Goal: Communication & Community: Answer question/provide support

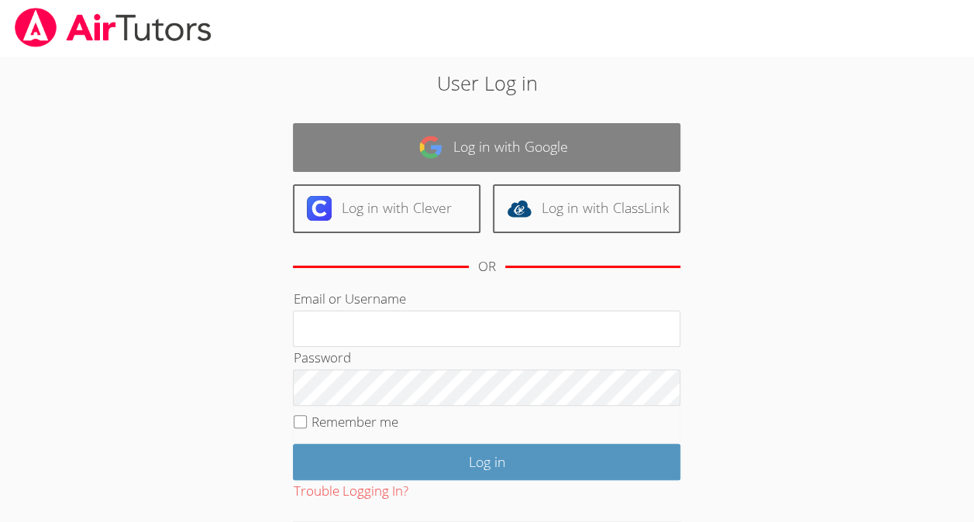
click at [574, 141] on link "Log in with Google" at bounding box center [487, 147] width 388 height 49
click at [586, 164] on link "Log in with Google" at bounding box center [487, 147] width 388 height 49
click at [562, 148] on link "Log in with Google" at bounding box center [487, 147] width 388 height 49
click at [603, 147] on link "Log in with Google" at bounding box center [487, 147] width 388 height 49
click at [581, 154] on link "Log in with Google" at bounding box center [487, 147] width 388 height 49
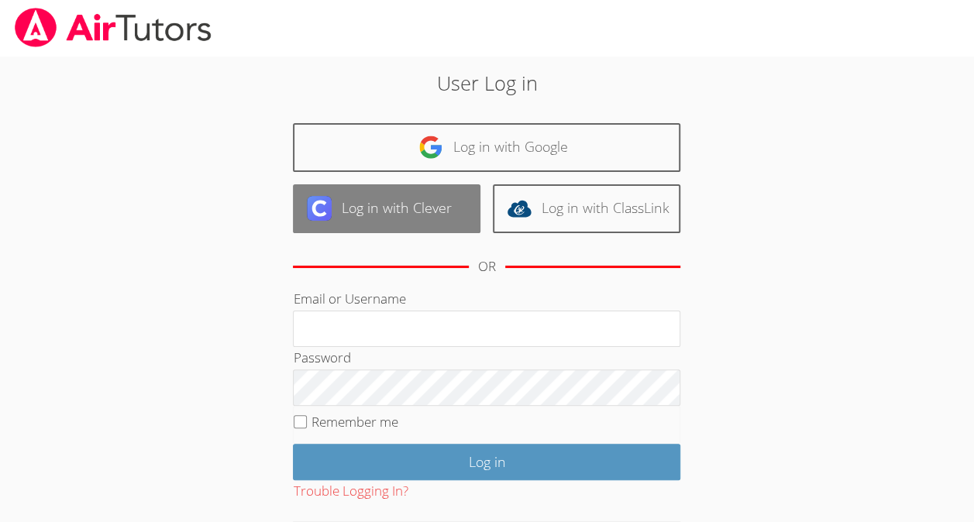
click at [428, 205] on link "Log in with Clever" at bounding box center [387, 208] width 188 height 49
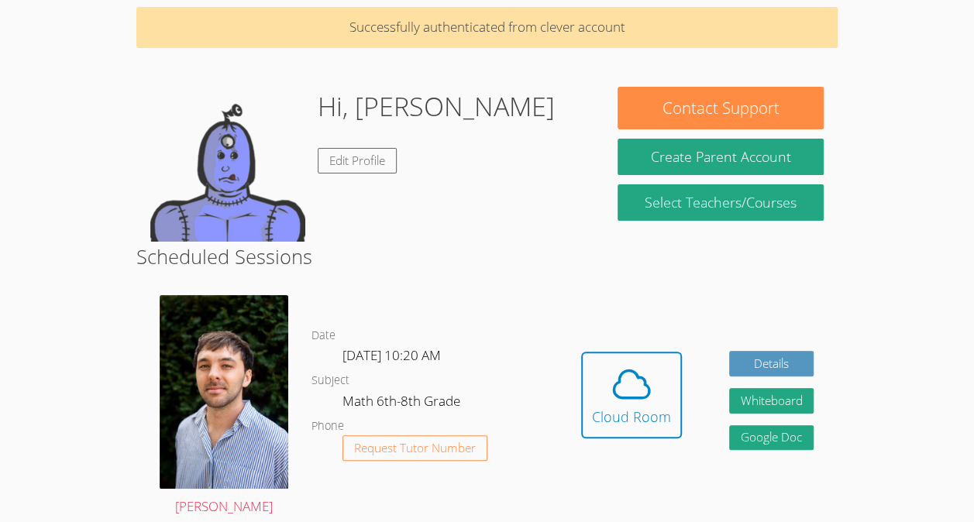
scroll to position [65, 0]
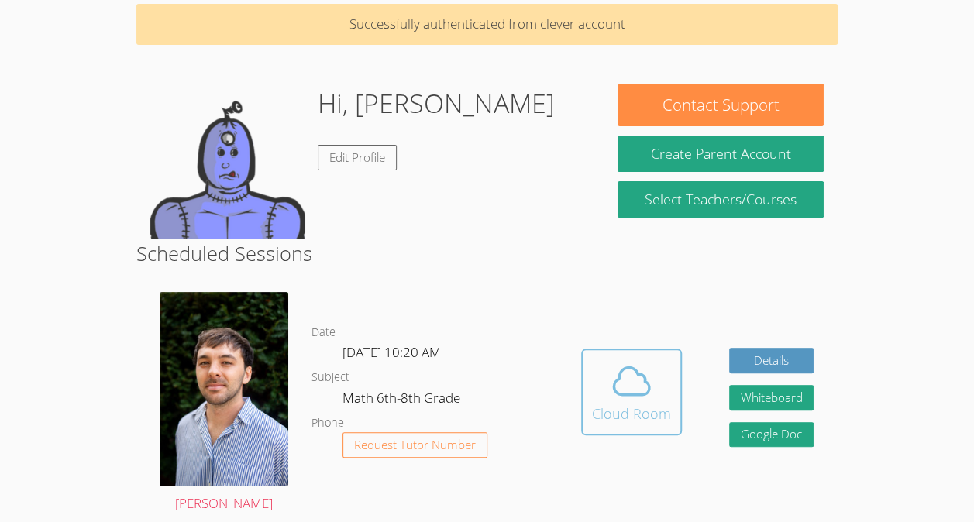
click at [633, 384] on icon at bounding box center [631, 381] width 43 height 43
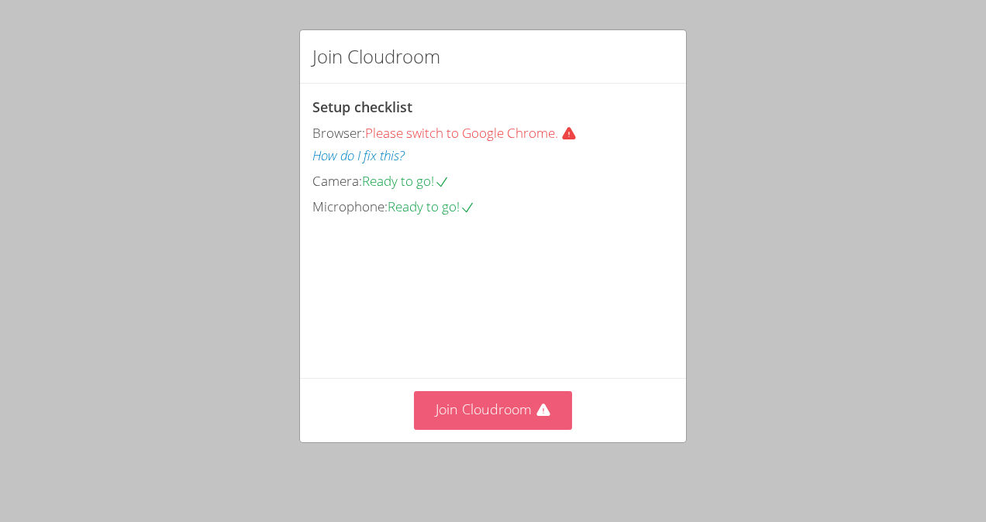
click at [477, 409] on button "Join Cloudroom" at bounding box center [493, 410] width 159 height 38
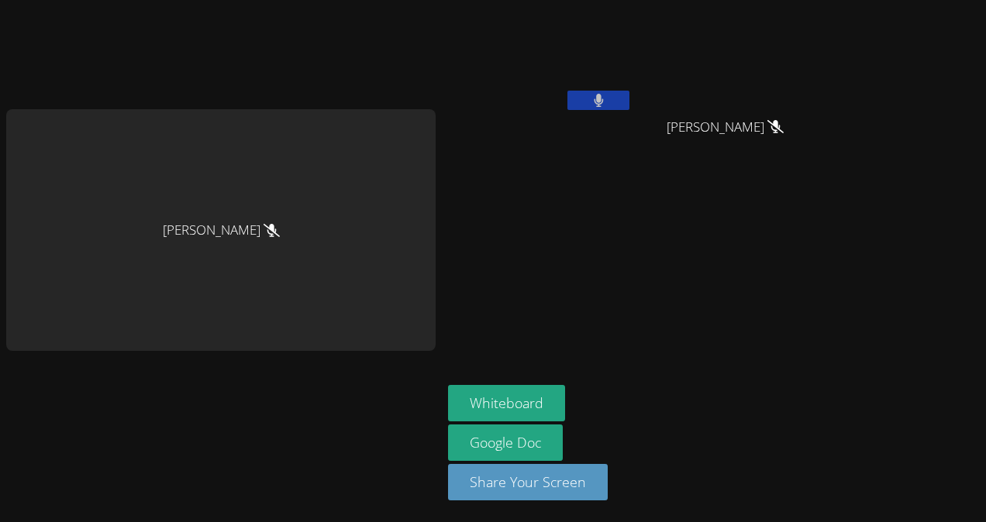
click at [605, 101] on button at bounding box center [598, 100] width 62 height 19
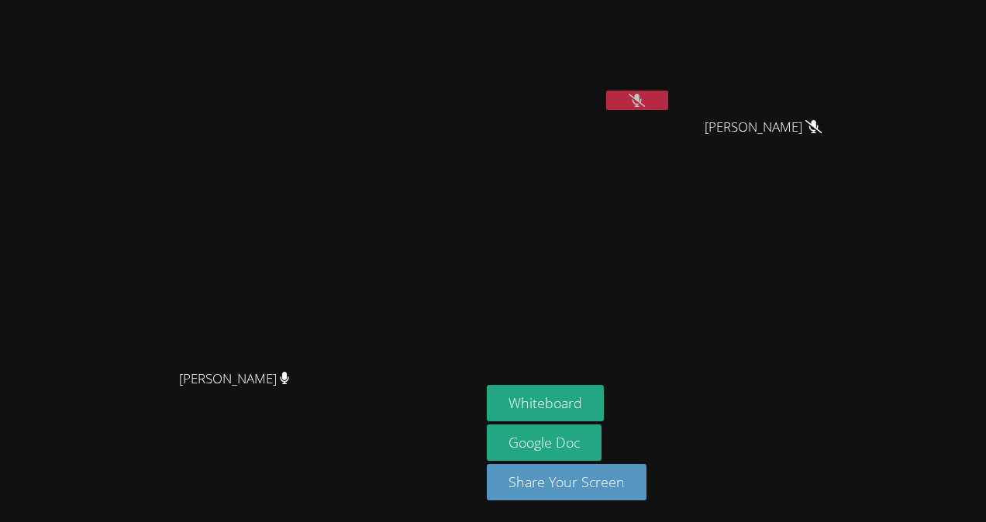
click at [660, 100] on button at bounding box center [637, 100] width 62 height 19
click at [656, 100] on button at bounding box center [637, 100] width 62 height 19
click at [668, 98] on button at bounding box center [637, 100] width 62 height 19
click at [671, 98] on video at bounding box center [579, 58] width 184 height 104
click at [668, 94] on button at bounding box center [637, 100] width 62 height 19
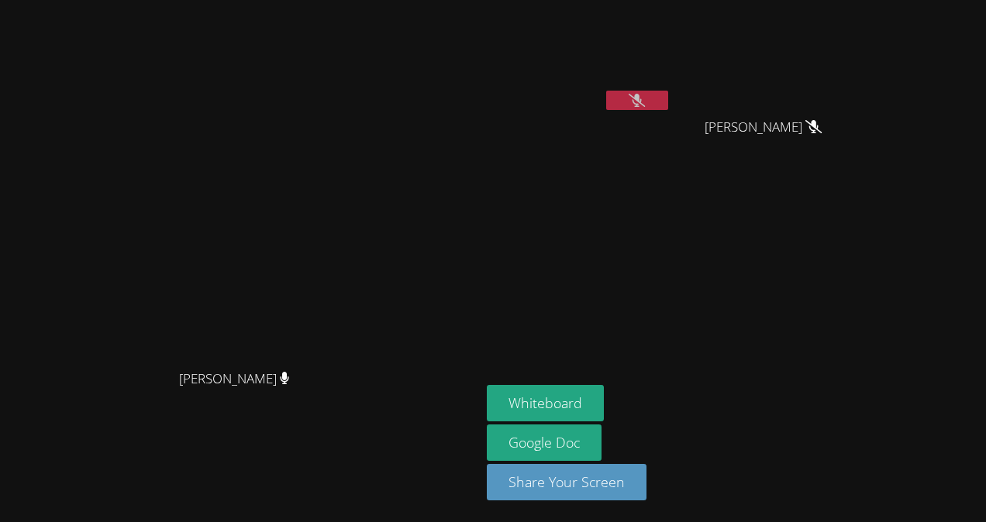
click at [668, 104] on button at bounding box center [637, 100] width 62 height 19
click at [668, 102] on button at bounding box center [637, 100] width 62 height 19
click at [645, 98] on icon at bounding box center [637, 100] width 16 height 13
click at [668, 104] on button at bounding box center [637, 100] width 62 height 19
click at [671, 115] on div "[PERSON_NAME]" at bounding box center [579, 61] width 184 height 111
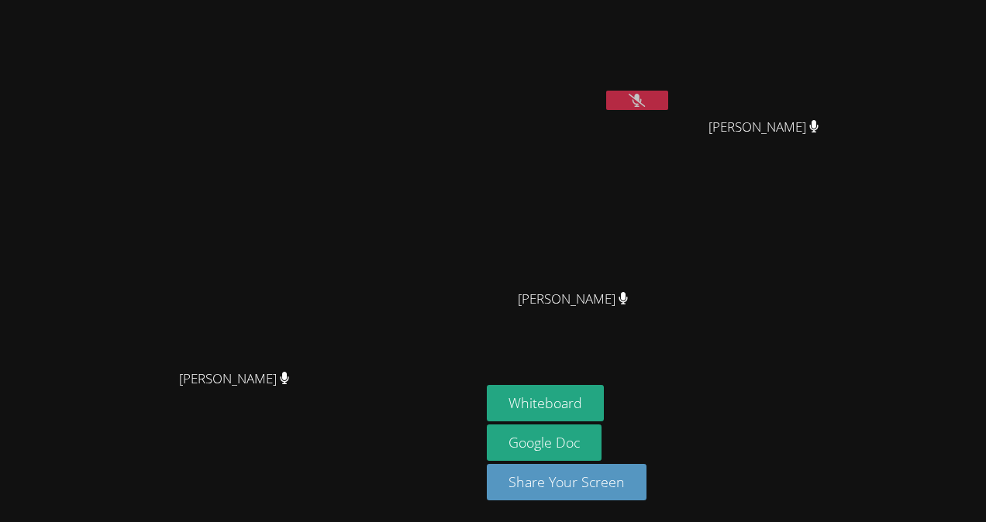
click at [668, 94] on button at bounding box center [637, 100] width 62 height 19
click at [645, 100] on icon at bounding box center [637, 100] width 16 height 13
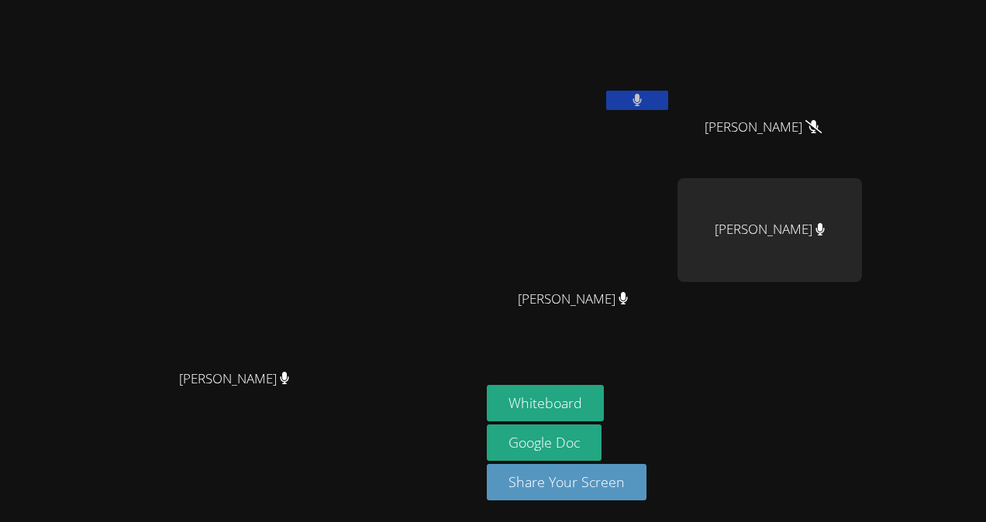
click at [668, 96] on button at bounding box center [637, 100] width 62 height 19
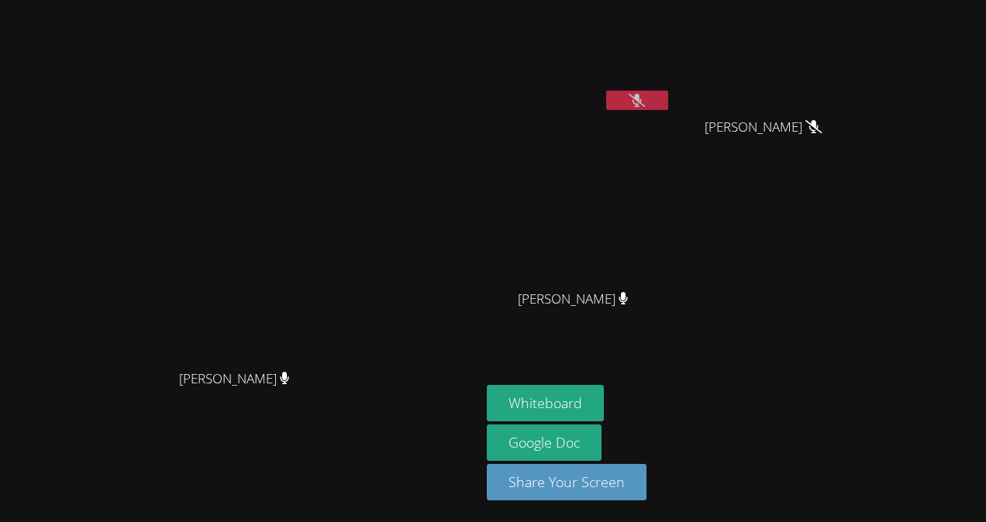
click at [645, 98] on icon at bounding box center [637, 100] width 16 height 13
click at [642, 99] on icon at bounding box center [636, 100] width 9 height 13
click at [645, 99] on icon at bounding box center [637, 100] width 16 height 13
click at [642, 96] on icon at bounding box center [636, 100] width 9 height 13
click at [645, 96] on icon at bounding box center [637, 100] width 16 height 13
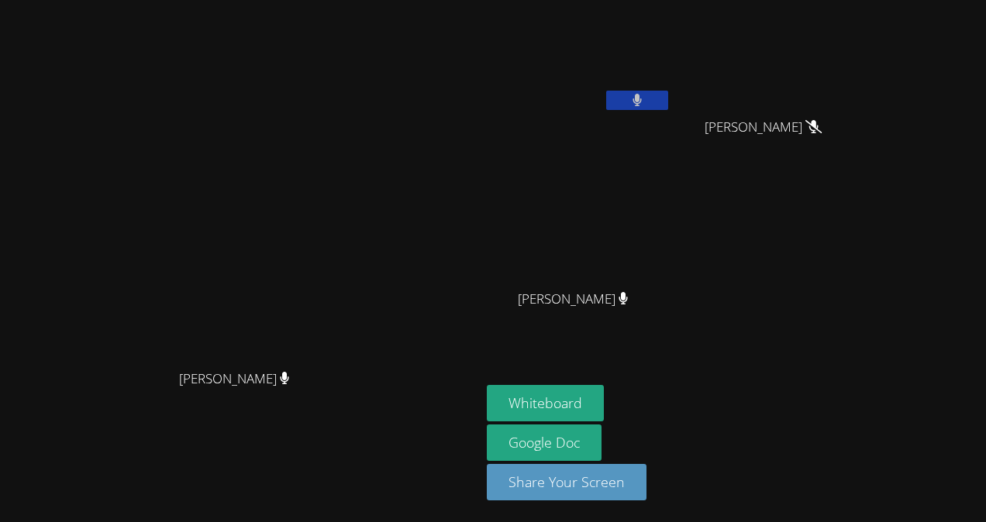
click at [642, 100] on icon at bounding box center [636, 100] width 9 height 13
click at [645, 98] on icon at bounding box center [637, 100] width 16 height 13
click at [668, 99] on button at bounding box center [637, 100] width 62 height 19
click at [645, 99] on icon at bounding box center [637, 100] width 16 height 13
click at [668, 103] on button at bounding box center [637, 100] width 62 height 19
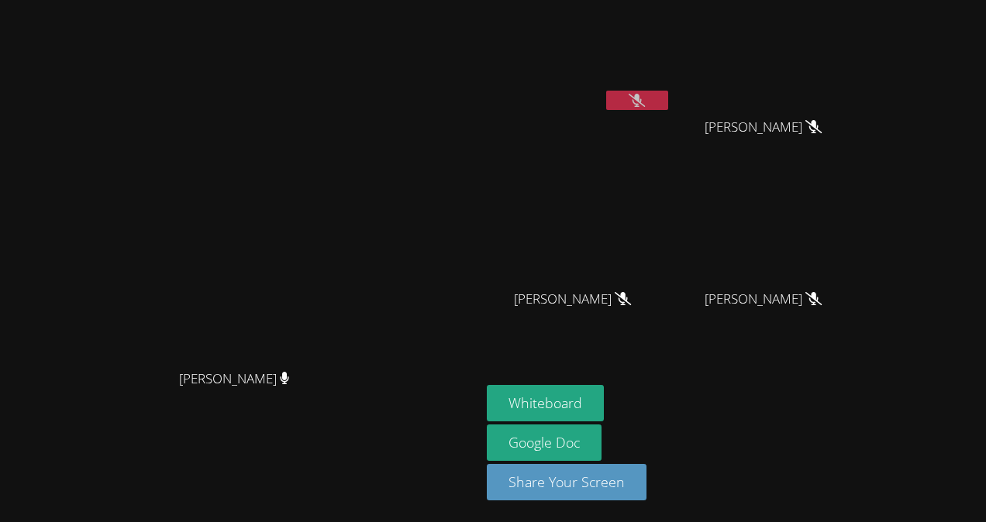
click at [645, 99] on icon at bounding box center [637, 100] width 16 height 13
click at [643, 96] on icon at bounding box center [637, 100] width 10 height 13
click at [645, 98] on icon at bounding box center [637, 100] width 16 height 13
click at [642, 98] on icon at bounding box center [636, 100] width 9 height 13
click at [668, 99] on button at bounding box center [637, 100] width 62 height 19
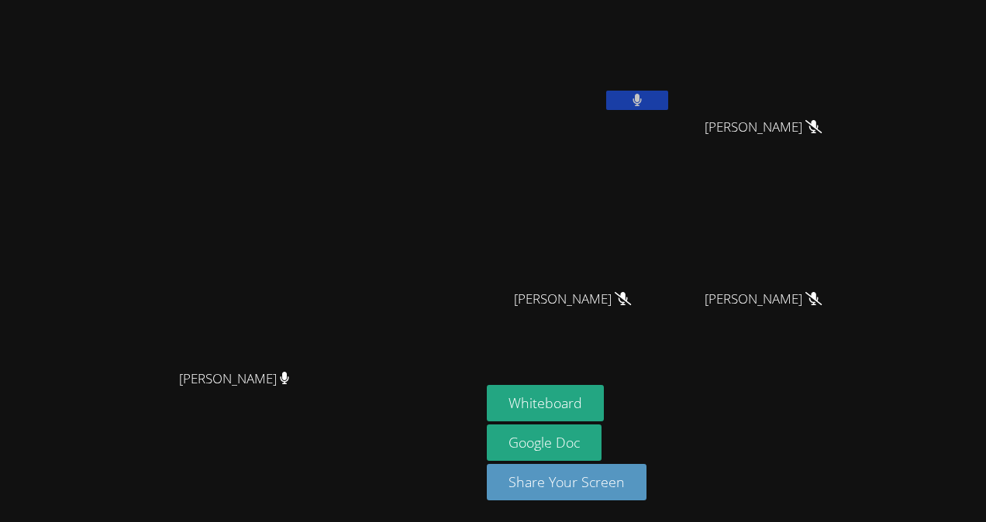
click at [668, 97] on button at bounding box center [637, 100] width 62 height 19
click at [668, 96] on button at bounding box center [637, 100] width 62 height 19
click at [668, 102] on button at bounding box center [637, 100] width 62 height 19
click at [645, 99] on icon at bounding box center [637, 100] width 16 height 13
click at [642, 102] on icon at bounding box center [636, 100] width 9 height 13
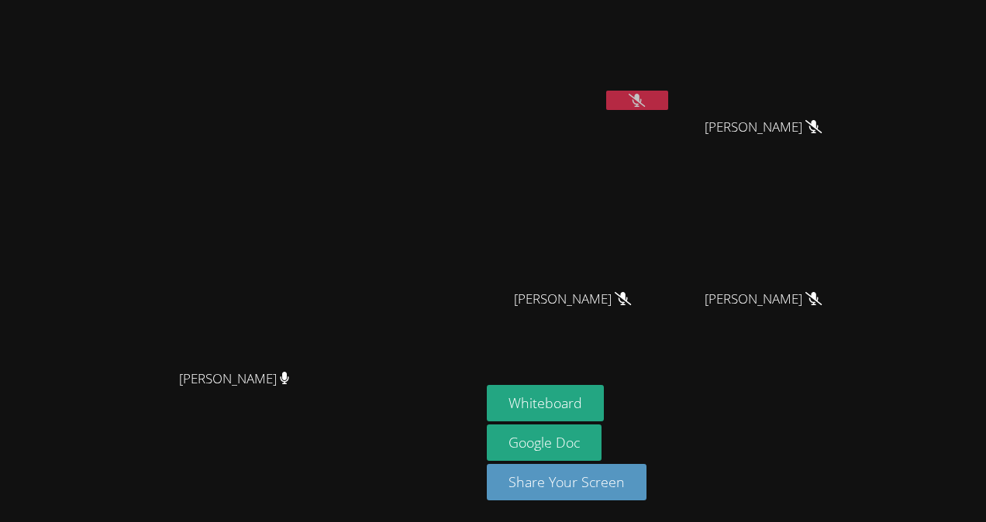
click at [645, 103] on icon at bounding box center [637, 100] width 16 height 13
click at [643, 98] on icon at bounding box center [637, 100] width 10 height 13
click at [792, 101] on video at bounding box center [769, 58] width 184 height 104
click at [668, 101] on button at bounding box center [637, 100] width 62 height 19
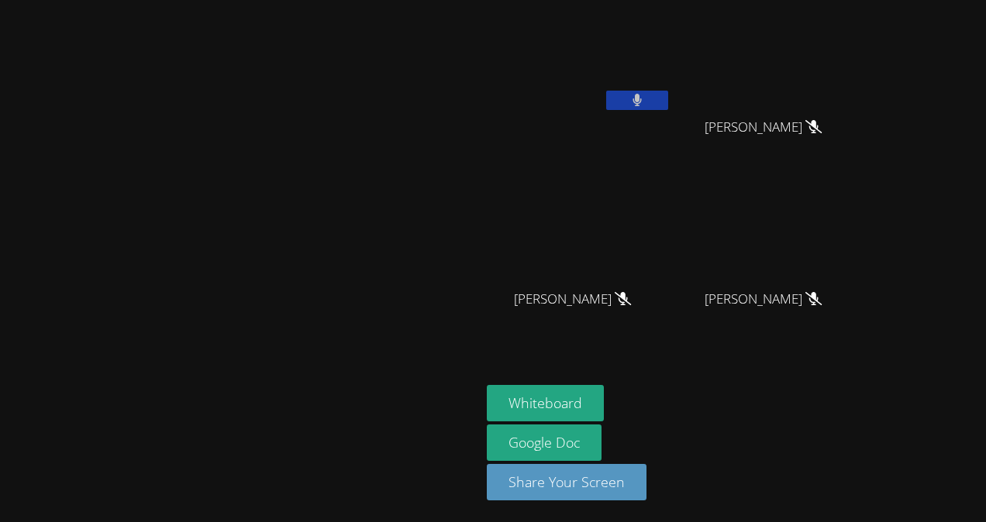
click at [668, 101] on button at bounding box center [637, 100] width 62 height 19
click at [668, 98] on button at bounding box center [637, 100] width 62 height 19
click at [668, 94] on button at bounding box center [637, 100] width 62 height 19
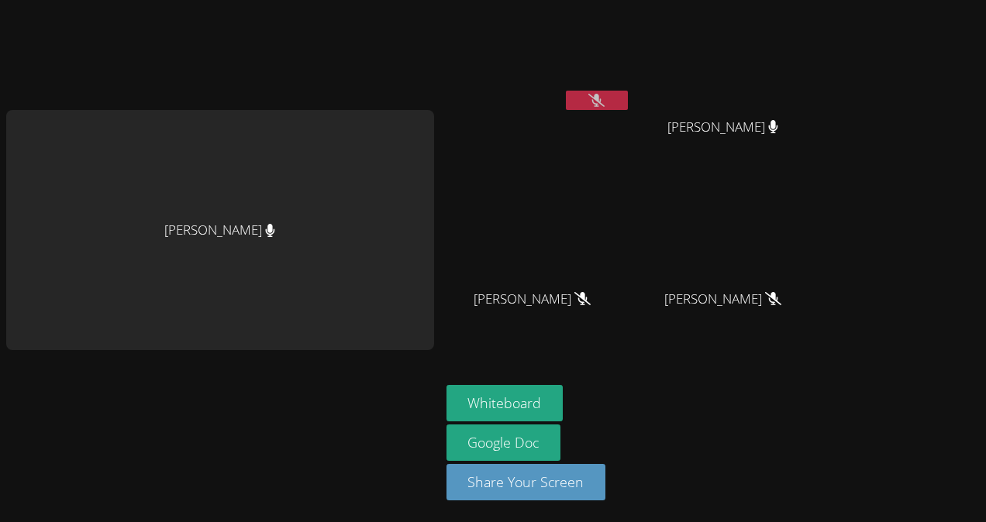
click at [751, 96] on video at bounding box center [729, 58] width 184 height 104
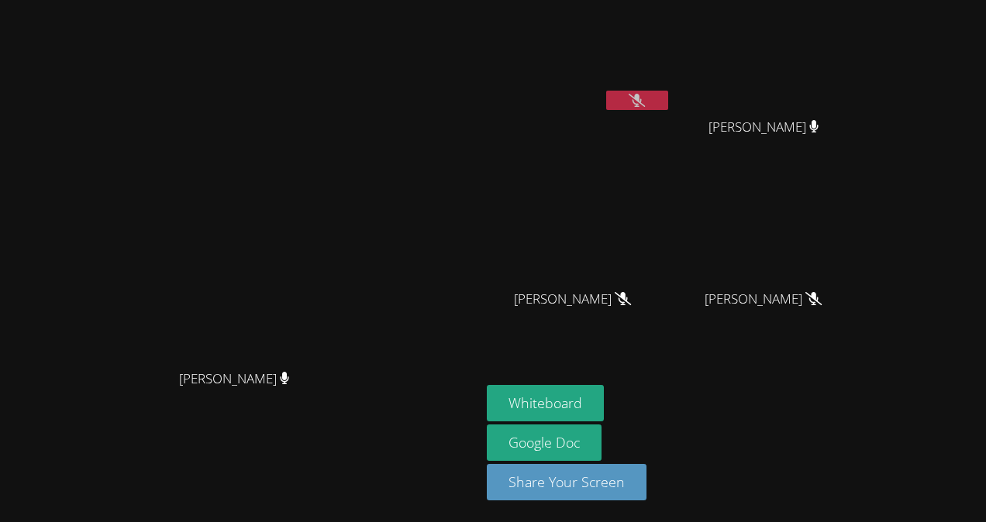
click at [620, 107] on button at bounding box center [637, 100] width 62 height 19
click at [629, 105] on button at bounding box center [637, 100] width 62 height 19
click at [646, 97] on video at bounding box center [579, 58] width 184 height 104
click at [622, 102] on button at bounding box center [637, 100] width 62 height 19
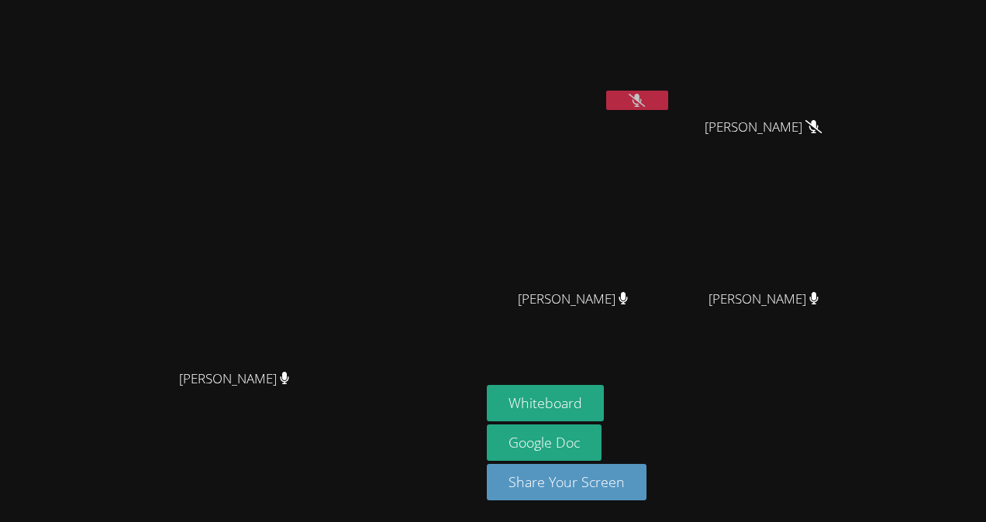
click at [650, 102] on button at bounding box center [637, 100] width 62 height 19
click at [650, 96] on button at bounding box center [637, 100] width 62 height 19
click at [668, 91] on button at bounding box center [637, 100] width 62 height 19
click at [668, 96] on button at bounding box center [637, 100] width 62 height 19
click at [668, 91] on button at bounding box center [637, 100] width 62 height 19
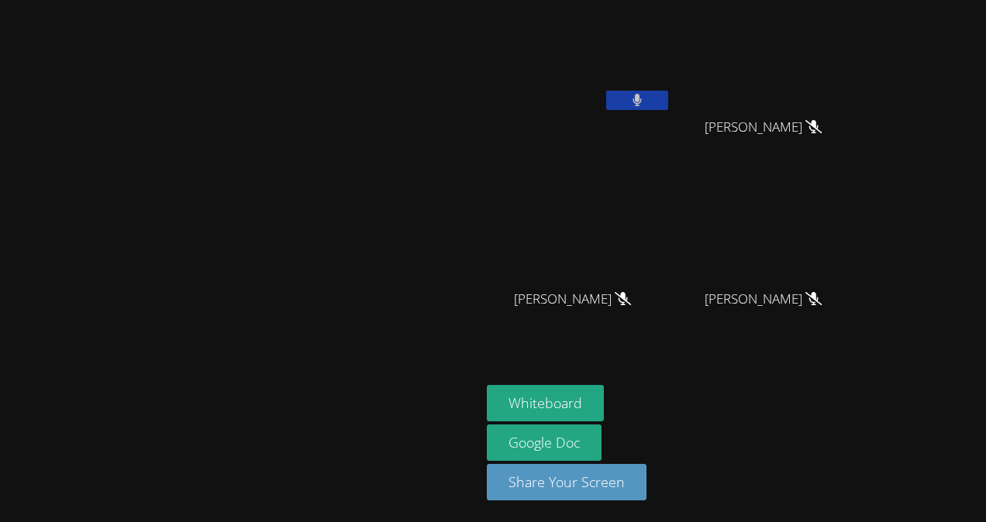
click at [668, 95] on button at bounding box center [637, 100] width 62 height 19
click at [668, 94] on button at bounding box center [637, 100] width 62 height 19
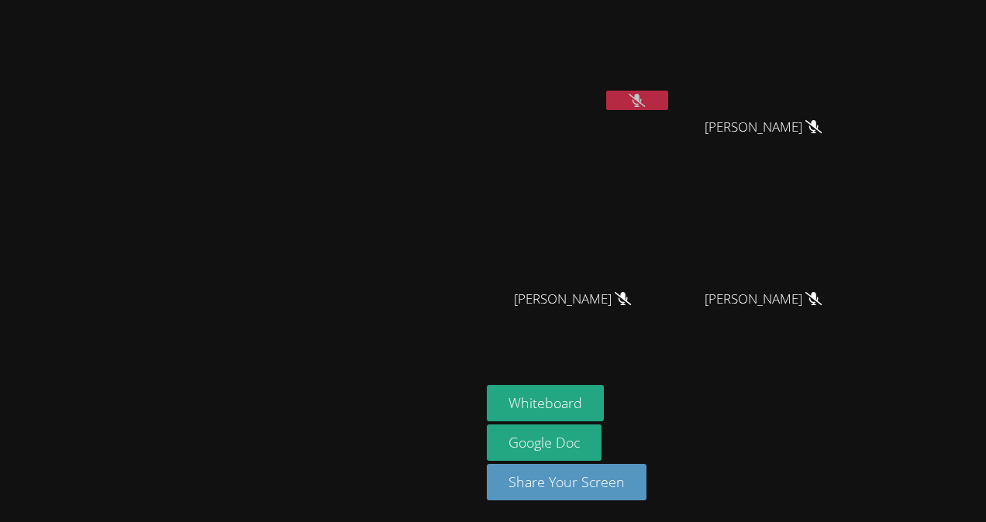
click at [671, 87] on video at bounding box center [579, 58] width 184 height 104
click at [645, 101] on icon at bounding box center [637, 100] width 16 height 13
click at [668, 101] on button at bounding box center [637, 100] width 62 height 19
click at [645, 102] on icon at bounding box center [637, 100] width 16 height 13
click at [643, 102] on icon at bounding box center [637, 100] width 10 height 13
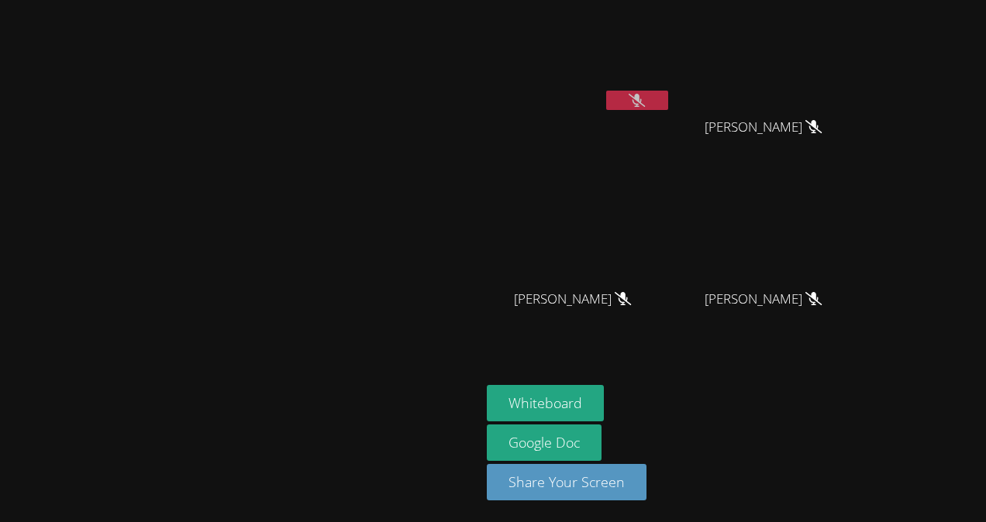
click at [645, 102] on icon at bounding box center [637, 100] width 16 height 13
click at [643, 102] on icon at bounding box center [637, 100] width 10 height 13
click at [645, 102] on icon at bounding box center [637, 100] width 16 height 13
click at [643, 102] on icon at bounding box center [637, 100] width 10 height 13
click at [606, 91] on button at bounding box center [637, 100] width 62 height 19
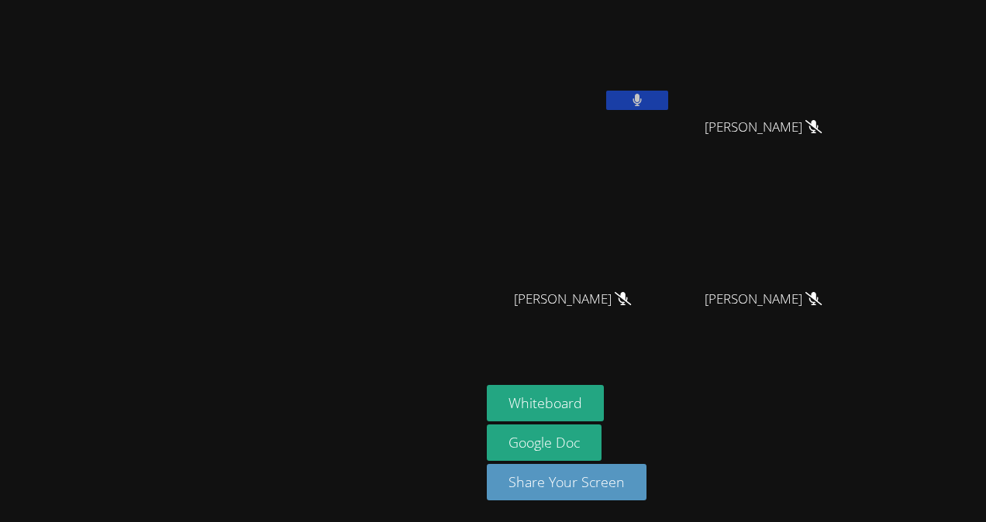
click at [668, 95] on button at bounding box center [637, 100] width 62 height 19
click at [643, 100] on icon at bounding box center [637, 100] width 10 height 13
click at [645, 100] on icon at bounding box center [637, 100] width 16 height 13
click at [668, 108] on button at bounding box center [637, 100] width 62 height 19
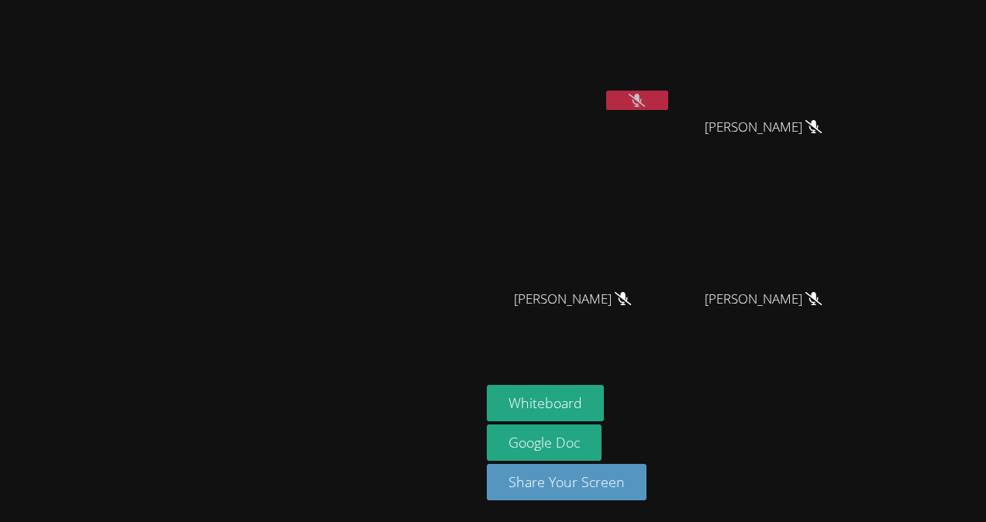
click at [645, 100] on icon at bounding box center [637, 100] width 16 height 13
click at [668, 95] on button at bounding box center [637, 100] width 62 height 19
click at [629, 102] on icon at bounding box center [637, 100] width 16 height 13
click at [608, 95] on button at bounding box center [637, 100] width 62 height 19
click at [624, 100] on button at bounding box center [637, 100] width 62 height 19
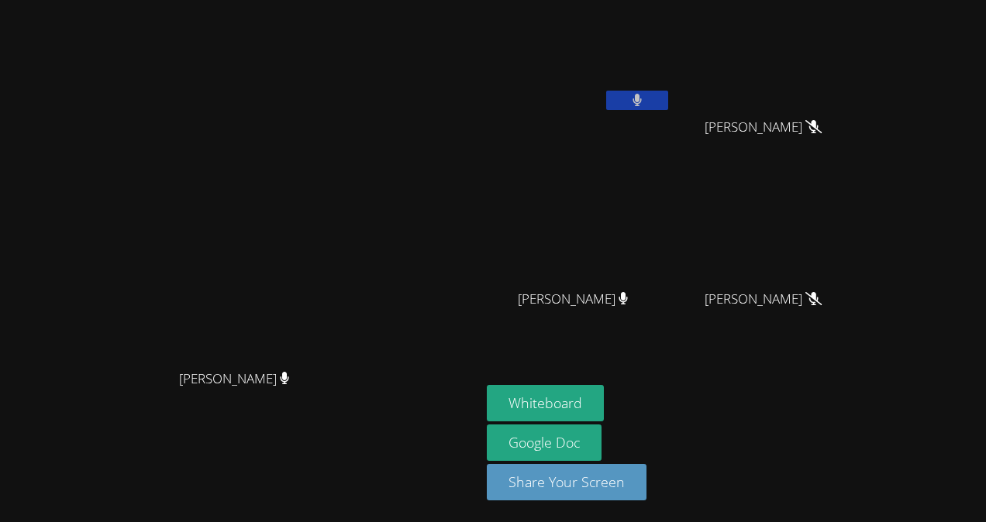
click at [606, 98] on button at bounding box center [637, 100] width 62 height 19
drag, startPoint x: 615, startPoint y: 8, endPoint x: 777, endPoint y: 417, distance: 439.9
click at [777, 417] on div "Whiteboard Google Doc Share Your Screen" at bounding box center [674, 449] width 375 height 128
click at [970, 426] on div "[PERSON_NAME] [PERSON_NAME] [PERSON_NAME] [PERSON_NAME] [PERSON_NAME] Ashelly […" at bounding box center [493, 261] width 986 height 522
click at [629, 103] on icon at bounding box center [637, 100] width 16 height 13
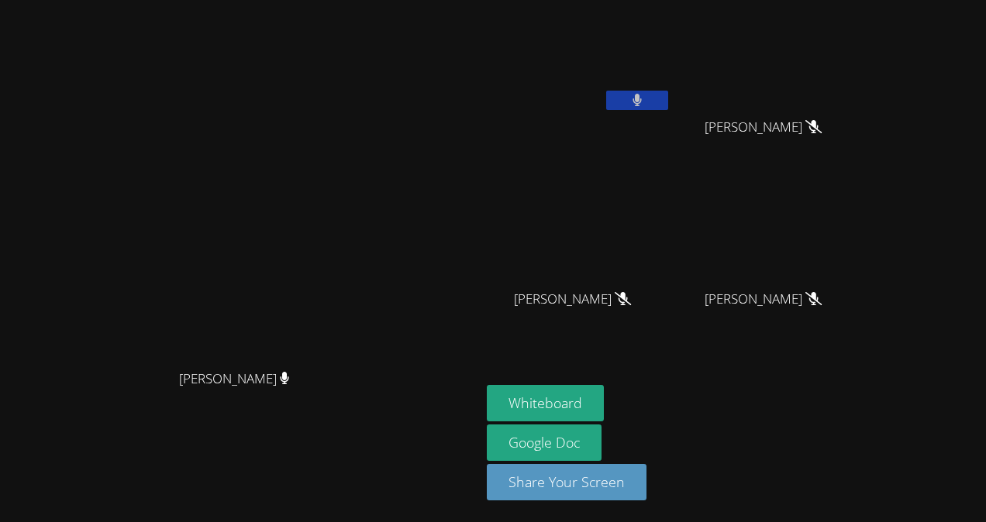
click at [620, 98] on button at bounding box center [637, 100] width 62 height 19
click at [668, 113] on div at bounding box center [637, 102] width 62 height 23
click at [645, 102] on icon at bounding box center [637, 100] width 16 height 13
click at [671, 90] on video at bounding box center [579, 58] width 184 height 104
click at [643, 99] on icon at bounding box center [637, 100] width 10 height 13
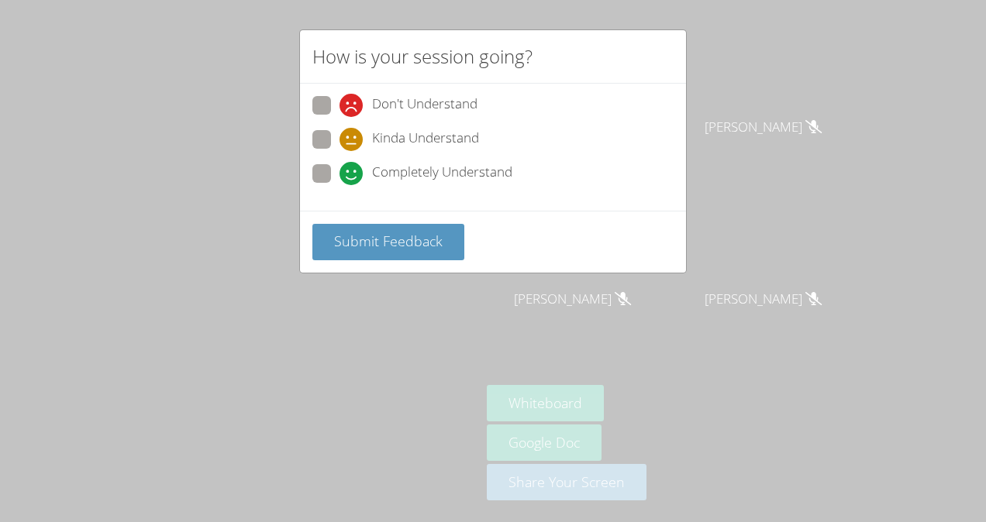
click at [476, 144] on span "Kinda Understand" at bounding box center [425, 139] width 107 height 23
click at [353, 143] on input "Kinda Understand" at bounding box center [345, 136] width 13 height 13
radio input "true"
click at [446, 179] on span "Completely Understand" at bounding box center [442, 173] width 140 height 23
click at [353, 177] on input "Completely Understand" at bounding box center [345, 170] width 13 height 13
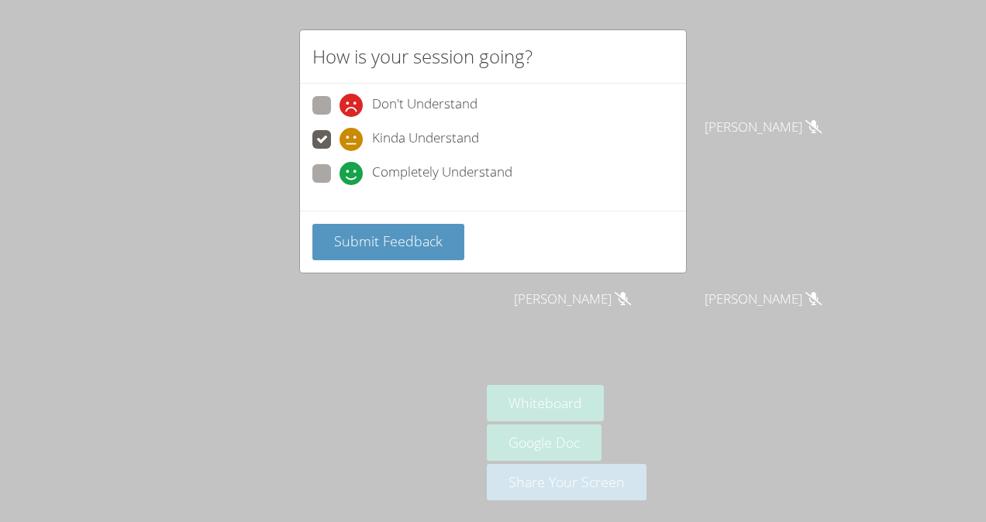
radio input "true"
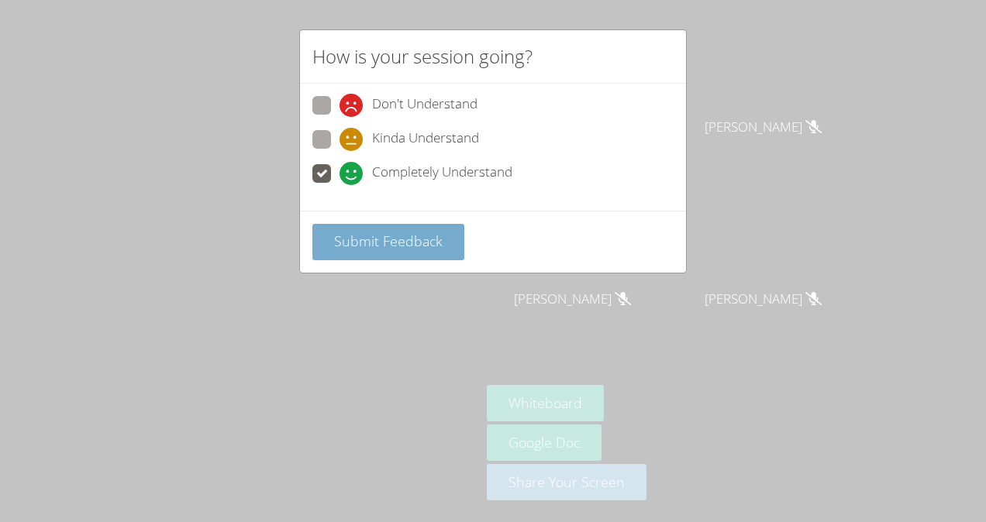
click at [422, 227] on button "Submit Feedback" at bounding box center [388, 242] width 152 height 36
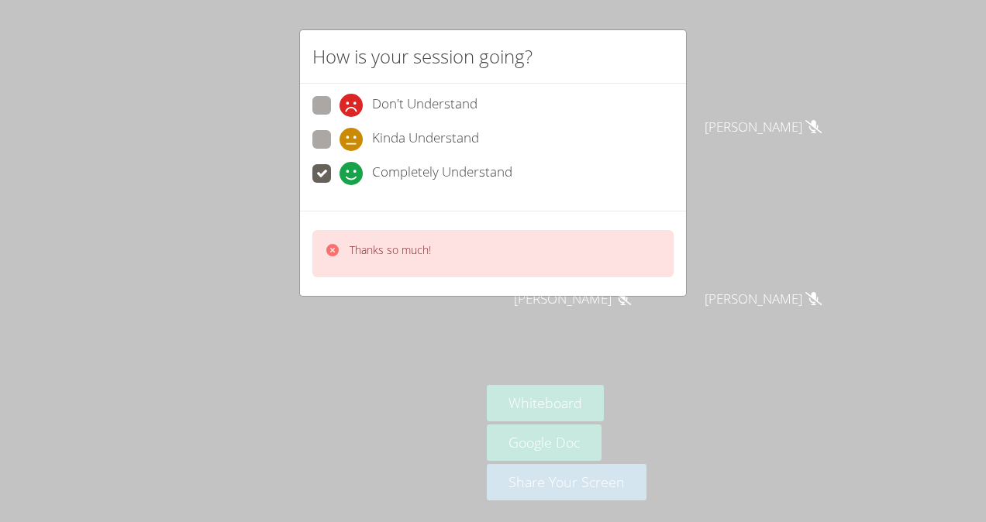
click at [697, 322] on div "How is your session going? Don't Understand Kinda Understand Completely Underst…" at bounding box center [493, 261] width 986 height 522
click at [688, 275] on div "How is your session going? Don't Understand Kinda Understand Completely Underst…" at bounding box center [493, 261] width 986 height 522
click at [740, 368] on div "How is your session going? Don't Understand Kinda Understand Completely Underst…" at bounding box center [493, 261] width 986 height 522
click at [725, 330] on div "How is your session going? Don't Understand Kinda Understand Completely Underst…" at bounding box center [493, 261] width 986 height 522
click at [692, 355] on aside "[PERSON_NAME] [PERSON_NAME] [PERSON_NAME] Ashelly [PERSON_NAME] Ashelly [PERSON…" at bounding box center [675, 261] width 388 height 522
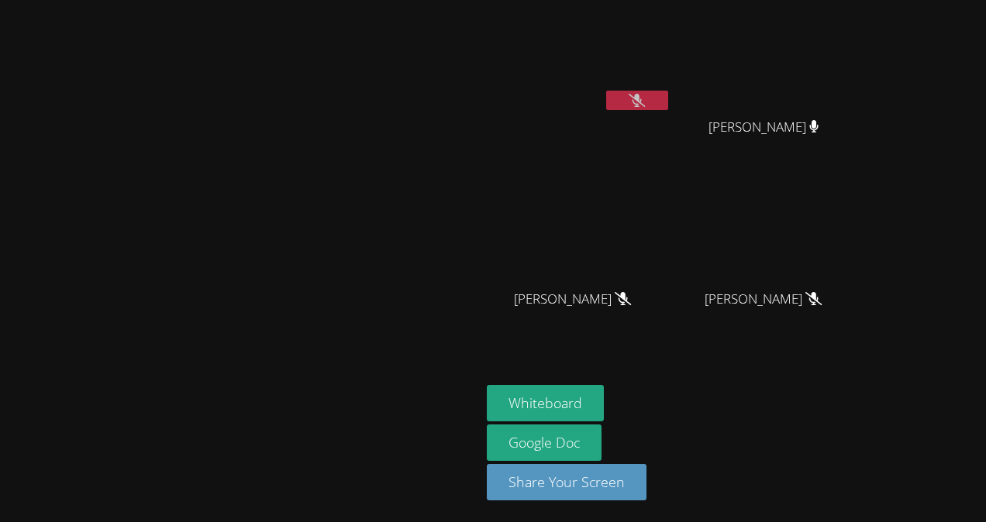
click at [645, 102] on icon at bounding box center [637, 100] width 16 height 13
click at [643, 102] on icon at bounding box center [637, 100] width 10 height 13
click at [645, 95] on icon at bounding box center [637, 100] width 16 height 13
click at [668, 102] on button at bounding box center [637, 100] width 62 height 19
click at [668, 105] on button at bounding box center [637, 100] width 62 height 19
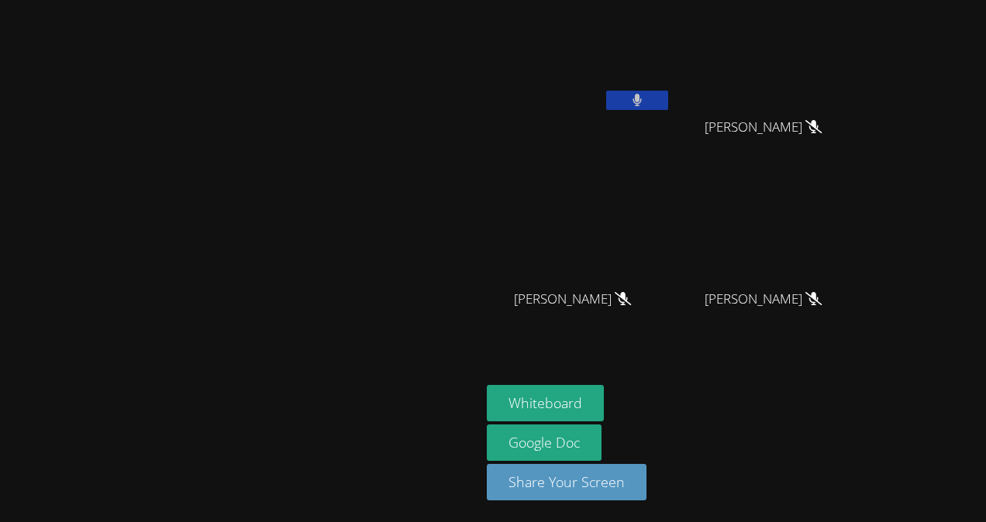
click at [668, 109] on button at bounding box center [637, 100] width 62 height 19
click at [357, 256] on video at bounding box center [240, 230] width 233 height 264
click at [668, 105] on button at bounding box center [637, 100] width 62 height 19
click at [668, 95] on button at bounding box center [637, 100] width 62 height 19
click at [645, 106] on icon at bounding box center [637, 100] width 16 height 13
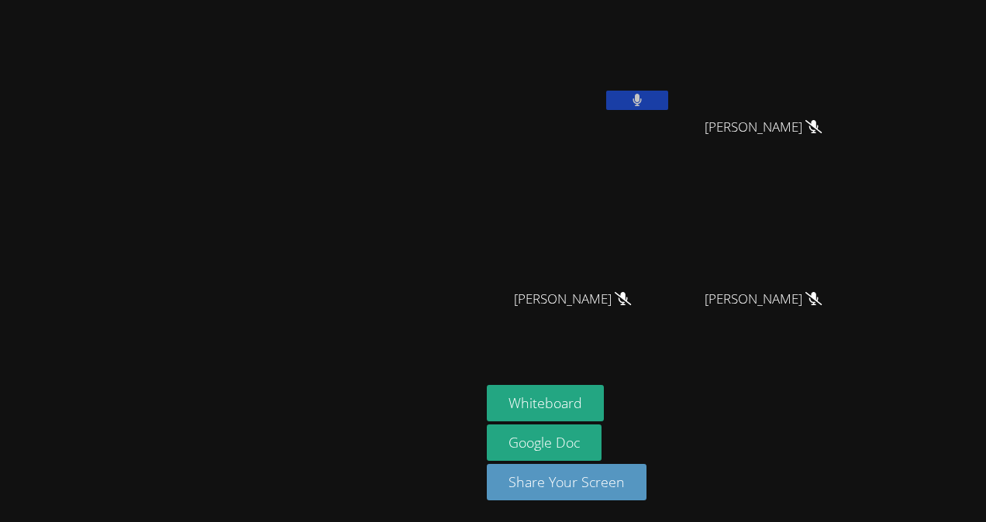
click at [643, 98] on icon at bounding box center [637, 100] width 10 height 13
click at [668, 109] on button at bounding box center [637, 100] width 62 height 19
click at [668, 92] on button at bounding box center [637, 100] width 62 height 19
click at [668, 102] on button at bounding box center [637, 100] width 62 height 19
click at [668, 91] on button at bounding box center [637, 100] width 62 height 19
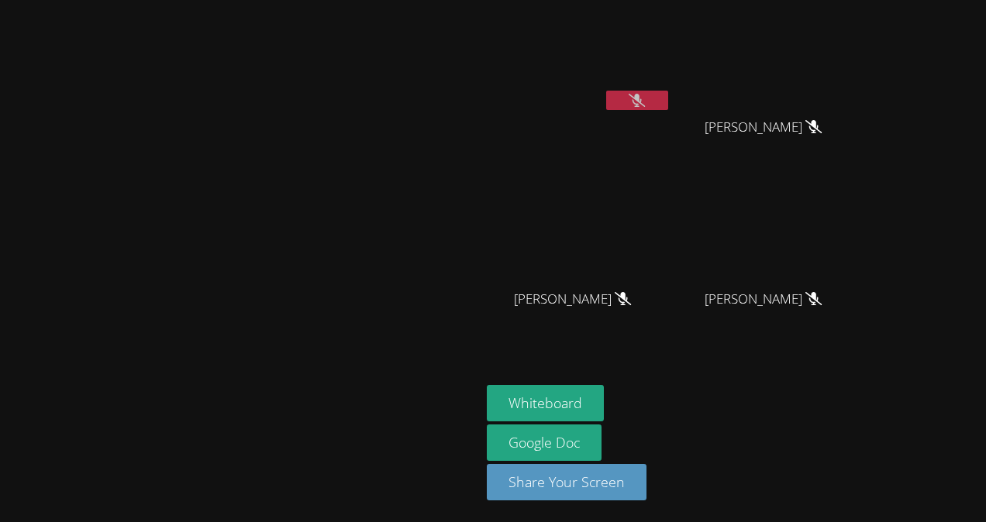
click at [645, 96] on icon at bounding box center [637, 100] width 16 height 13
click at [668, 96] on button at bounding box center [637, 100] width 62 height 19
click at [668, 102] on button at bounding box center [637, 100] width 62 height 19
click at [643, 95] on icon at bounding box center [637, 100] width 10 height 13
click at [645, 94] on icon at bounding box center [637, 100] width 16 height 13
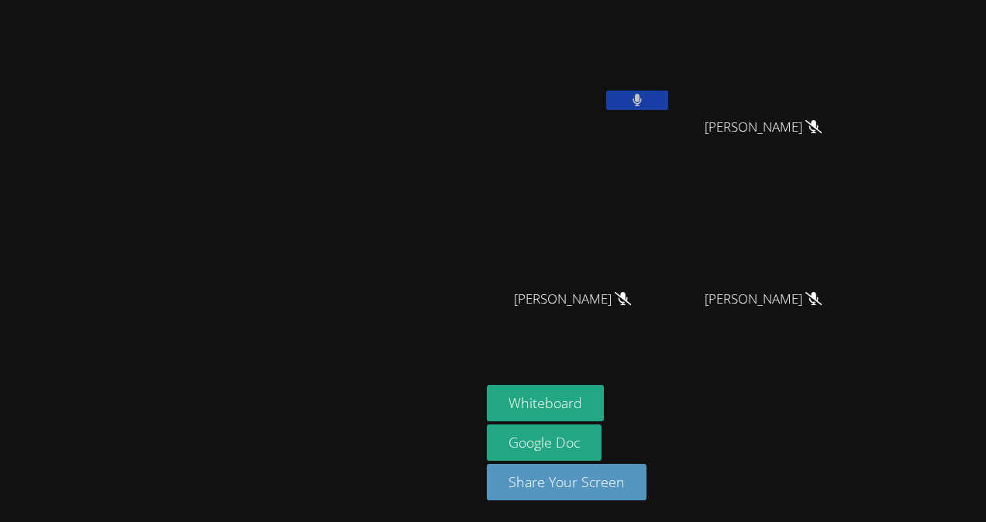
click at [668, 91] on button at bounding box center [637, 100] width 62 height 19
click at [668, 104] on button at bounding box center [637, 100] width 62 height 19
click at [642, 95] on icon at bounding box center [636, 100] width 9 height 13
click at [668, 107] on button at bounding box center [637, 100] width 62 height 19
click at [668, 96] on button at bounding box center [637, 100] width 62 height 19
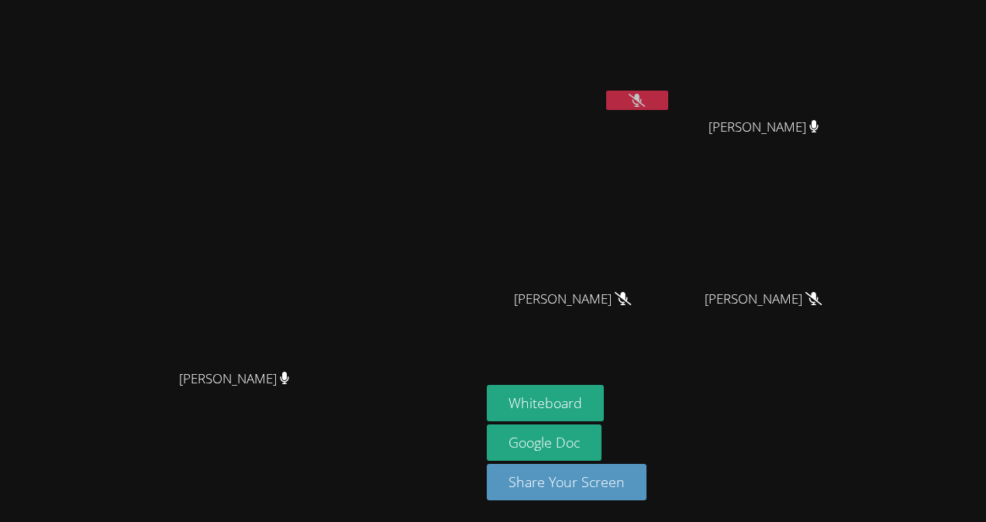
click at [606, 107] on button at bounding box center [637, 100] width 62 height 19
click at [632, 94] on icon at bounding box center [637, 100] width 10 height 13
click at [626, 102] on button at bounding box center [637, 100] width 62 height 19
click at [632, 95] on icon at bounding box center [636, 100] width 9 height 13
